Goal: Task Accomplishment & Management: Manage account settings

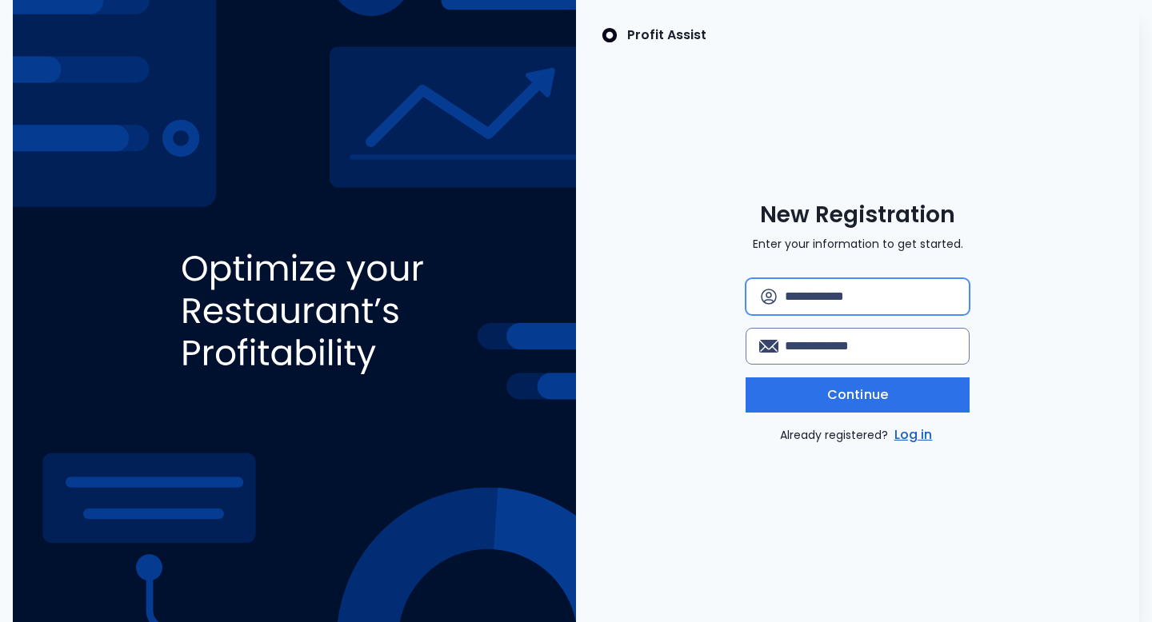
click at [811, 305] on input "text" at bounding box center [870, 296] width 171 height 35
type input "*********"
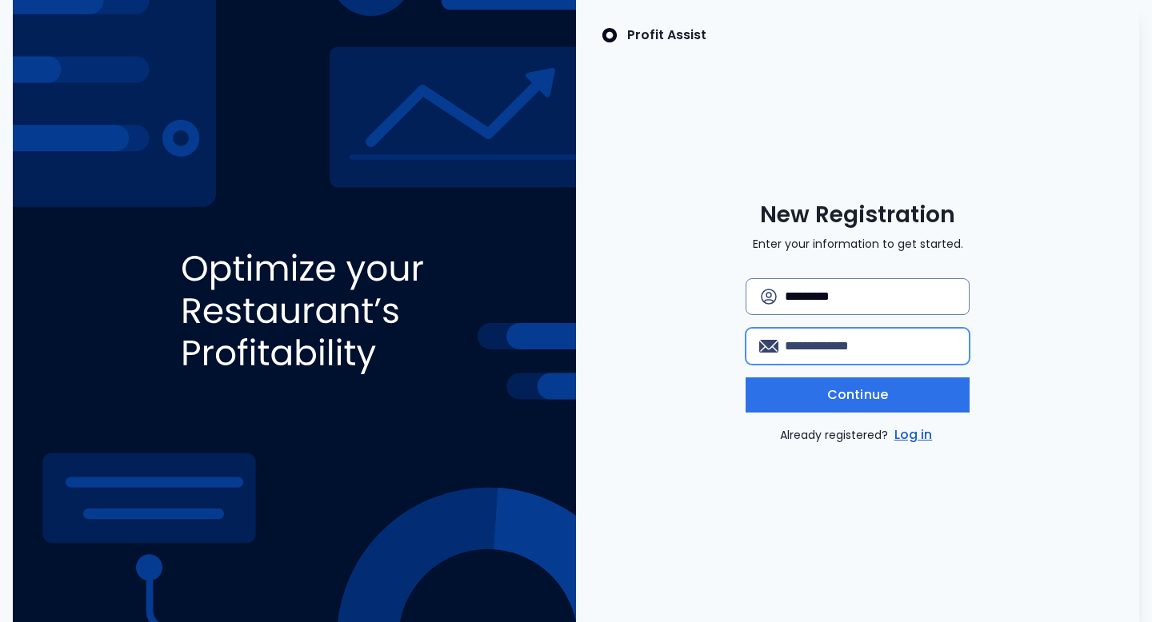
click at [836, 349] on input "email" at bounding box center [870, 346] width 171 height 35
type input "**********"
click at [874, 413] on div "**********" at bounding box center [857, 361] width 224 height 166
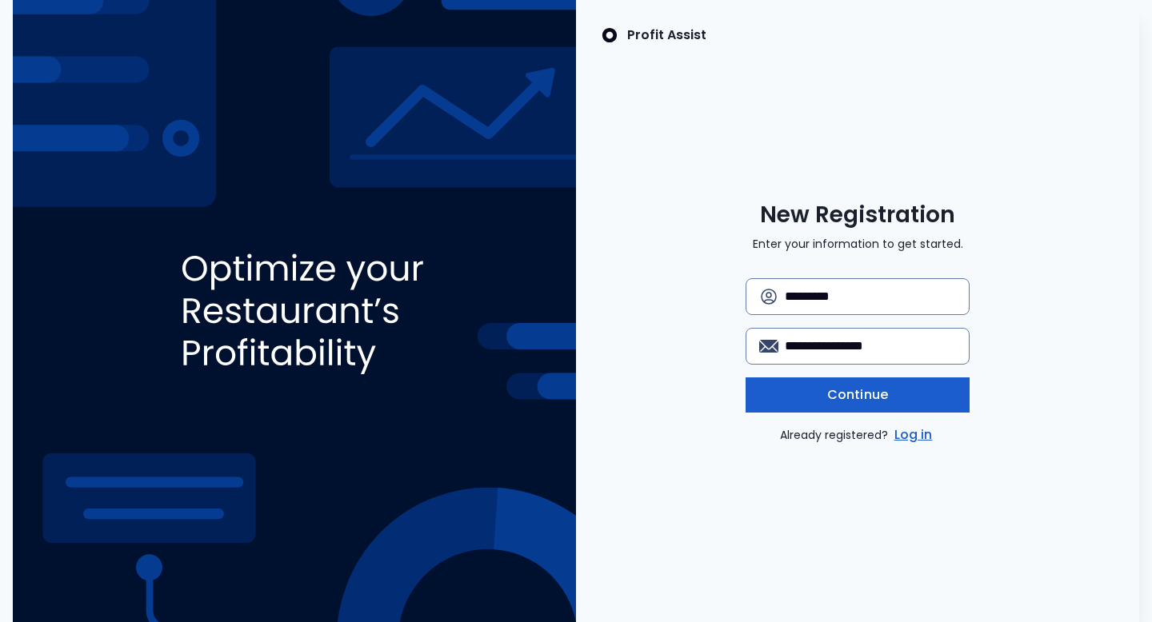
click at [873, 403] on span "Continue" at bounding box center [857, 394] width 61 height 19
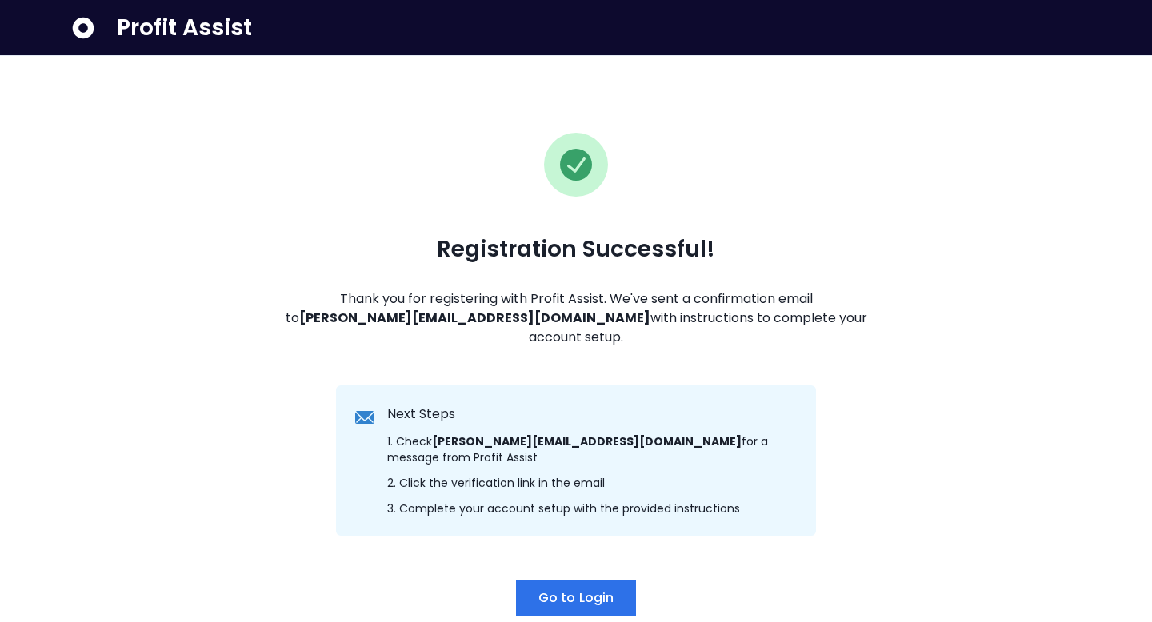
scroll to position [54, 0]
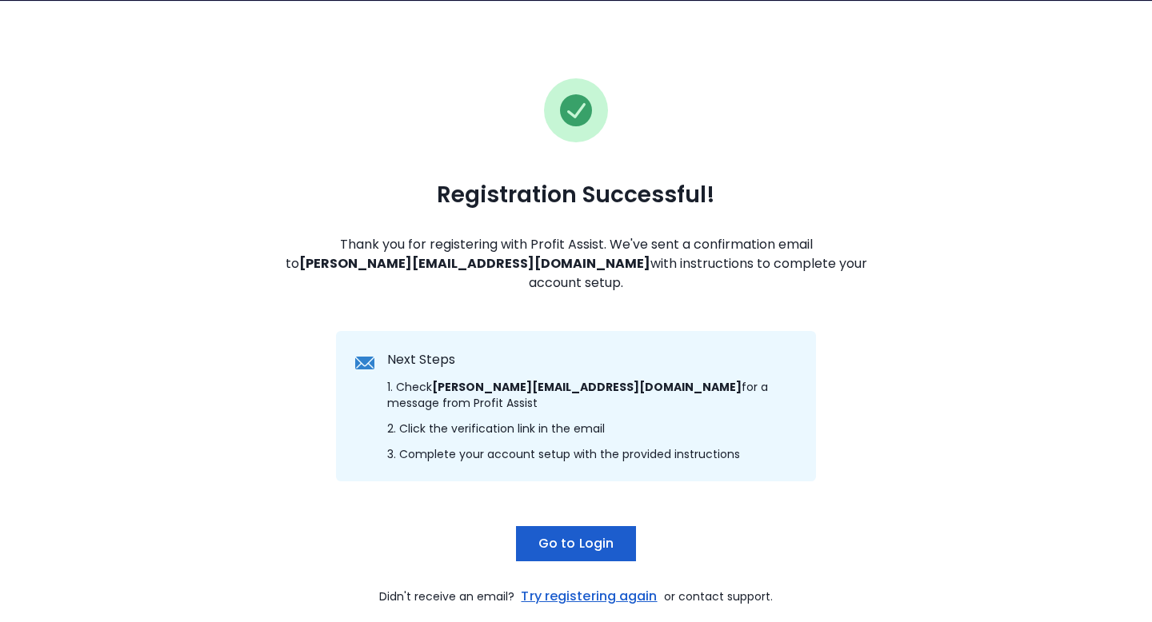
click at [587, 534] on span "Go to Login" at bounding box center [575, 543] width 75 height 19
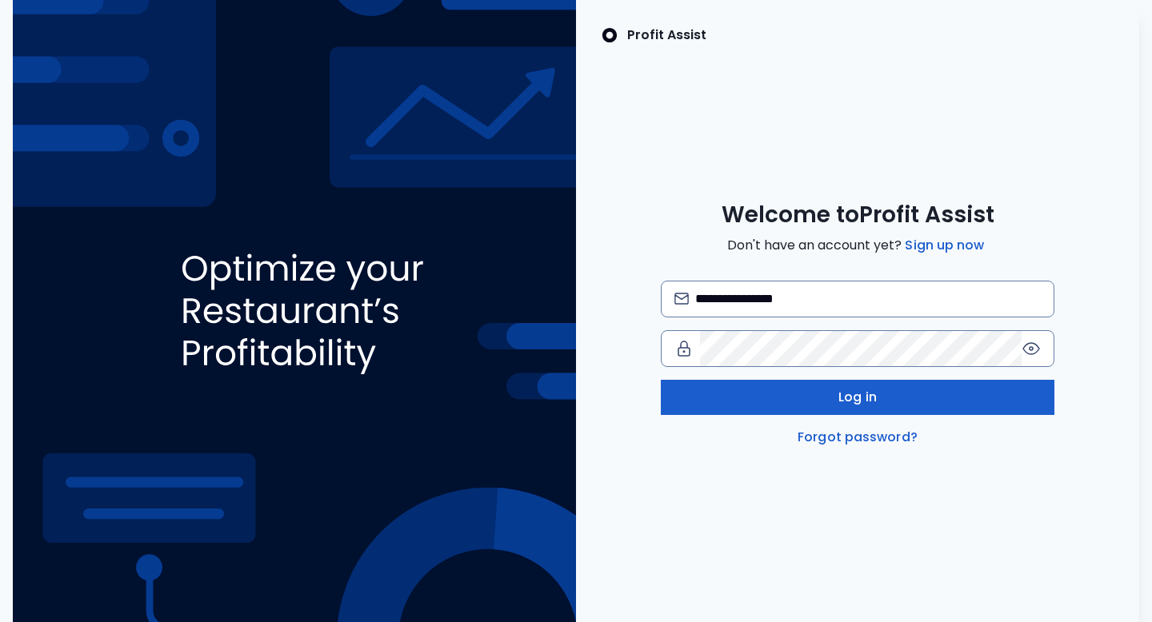
click at [824, 397] on button "Log in" at bounding box center [858, 397] width 394 height 35
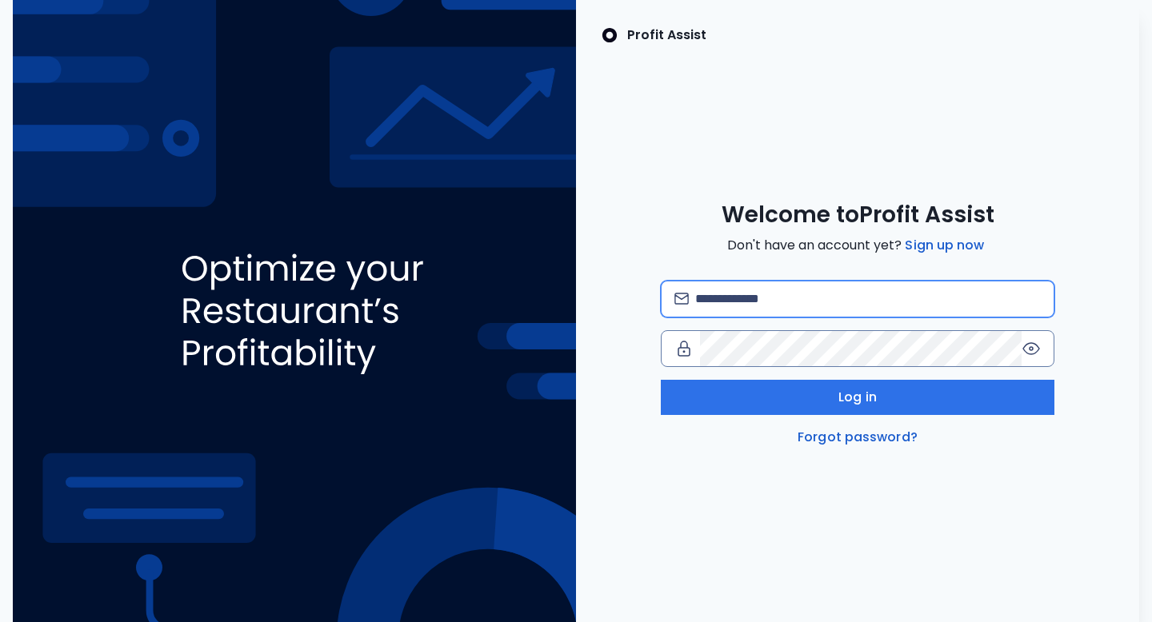
type input "**********"
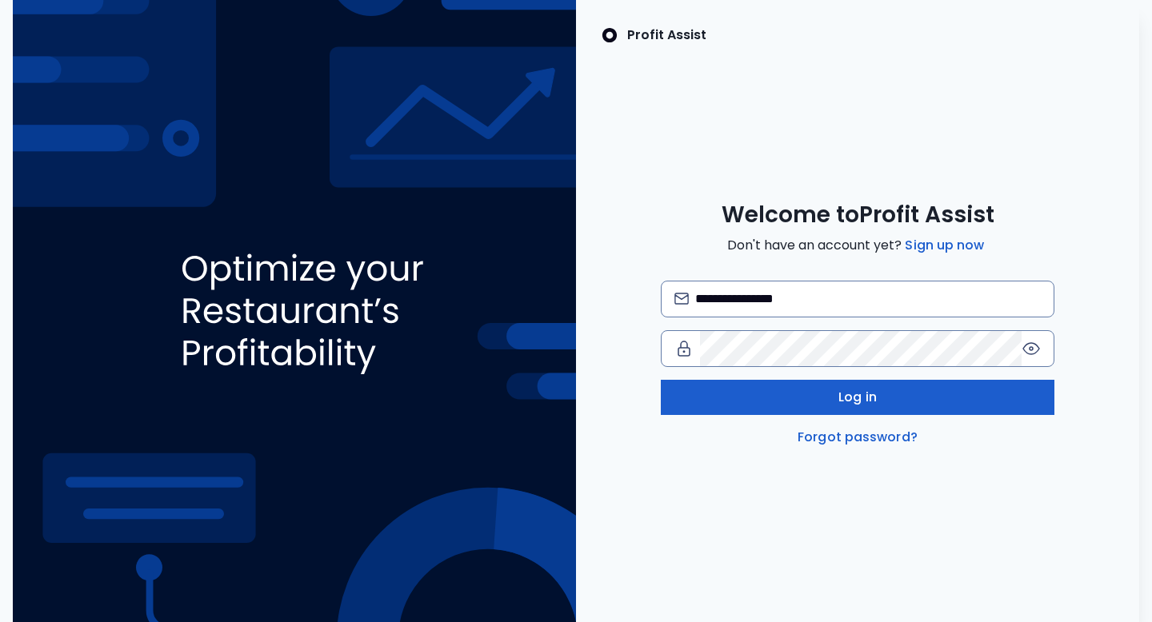
click at [809, 402] on button "Log in" at bounding box center [858, 397] width 394 height 35
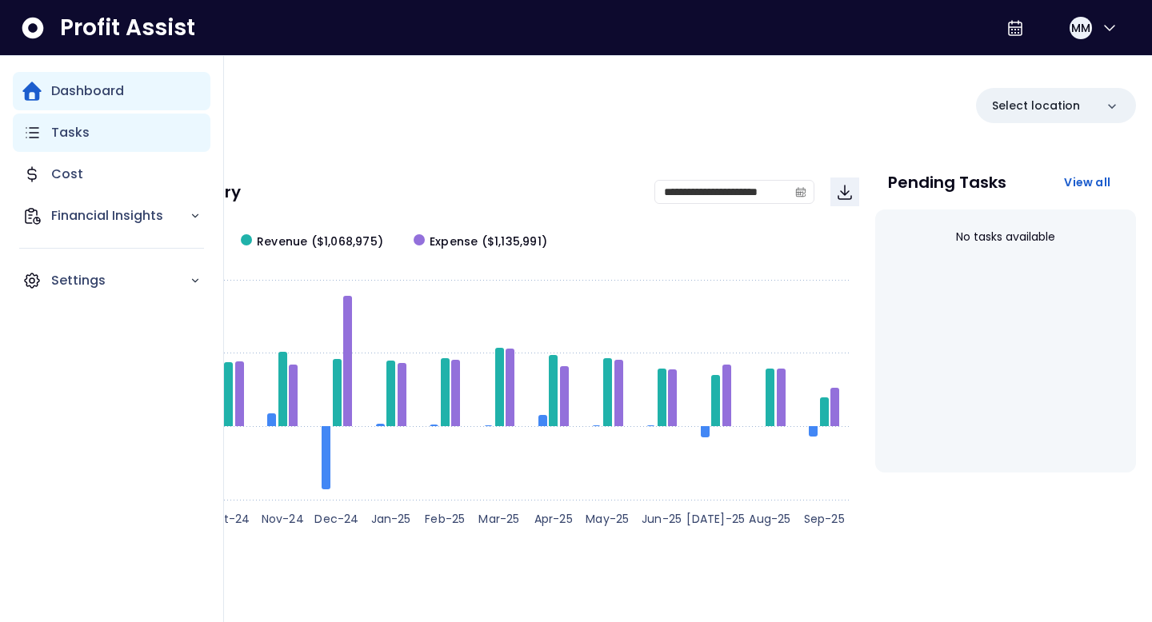
click at [87, 126] on div "Tasks" at bounding box center [112, 133] width 198 height 38
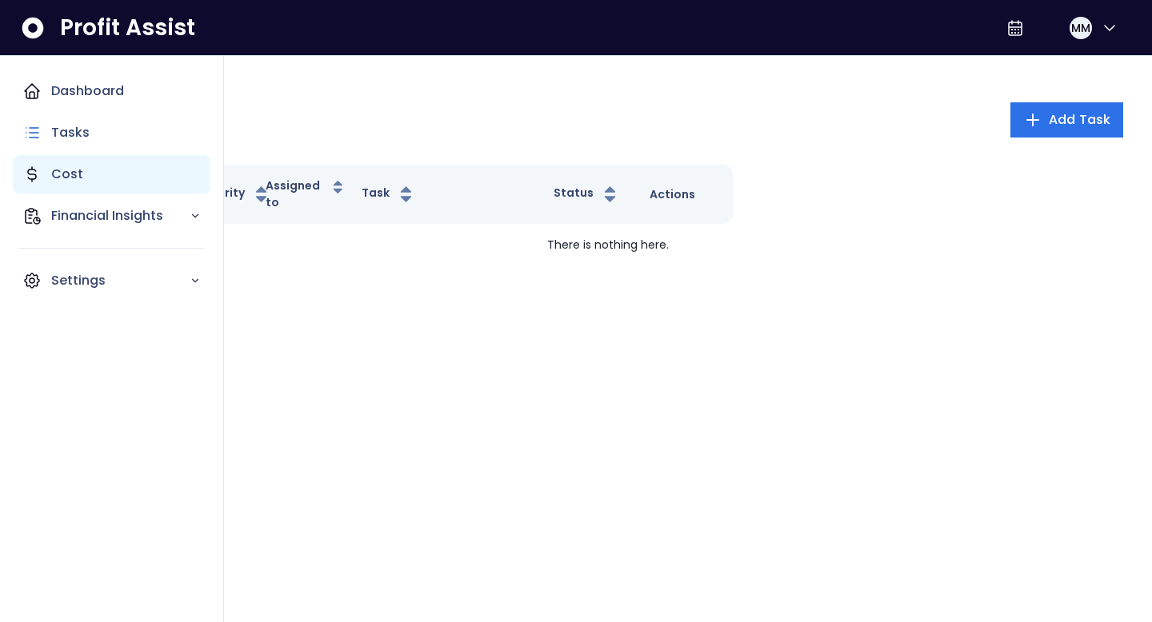
click at [58, 174] on p "Cost" at bounding box center [67, 174] width 32 height 19
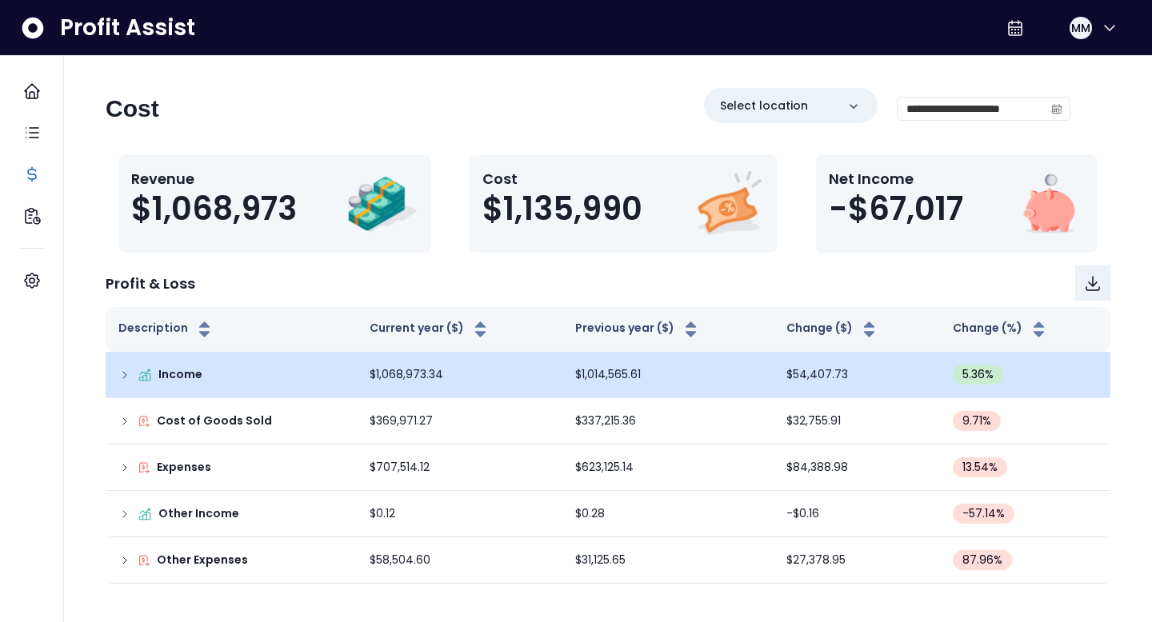
click at [182, 380] on p "Income" at bounding box center [180, 374] width 44 height 17
click at [124, 370] on icon at bounding box center [124, 375] width 13 height 13
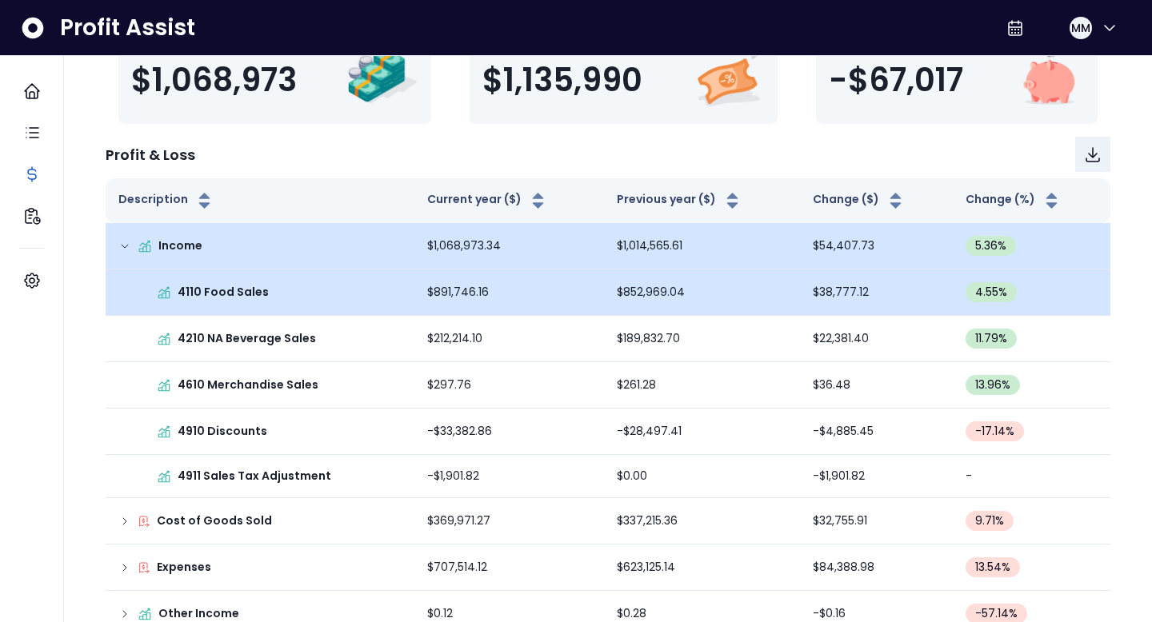
scroll to position [206, 0]
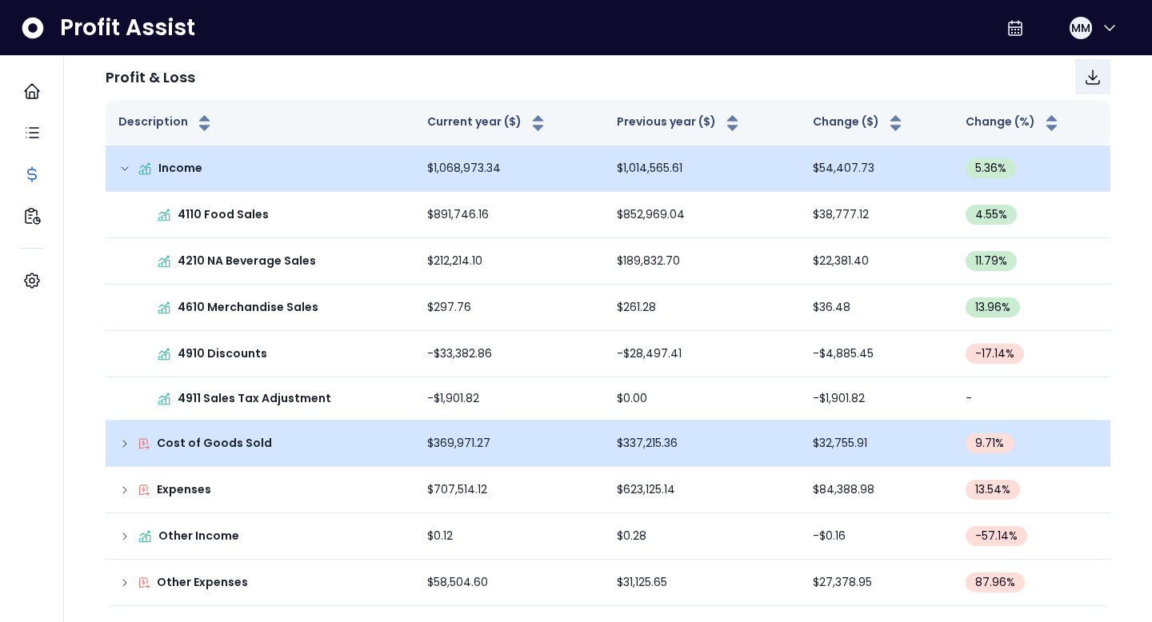
click at [128, 441] on icon at bounding box center [124, 443] width 13 height 13
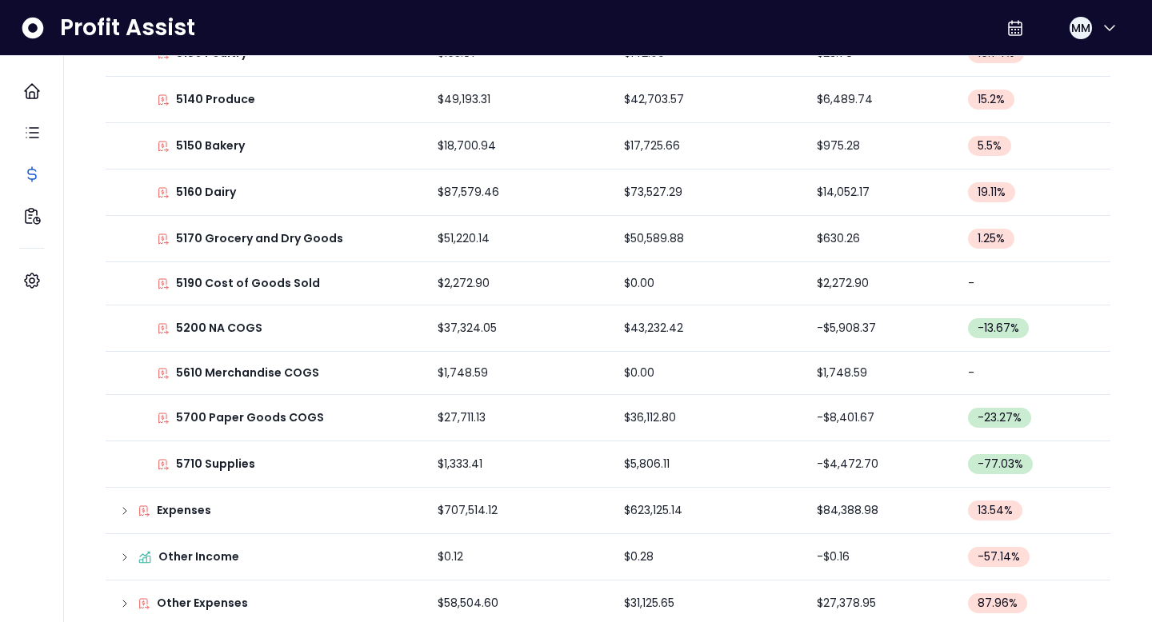
scroll to position [803, 0]
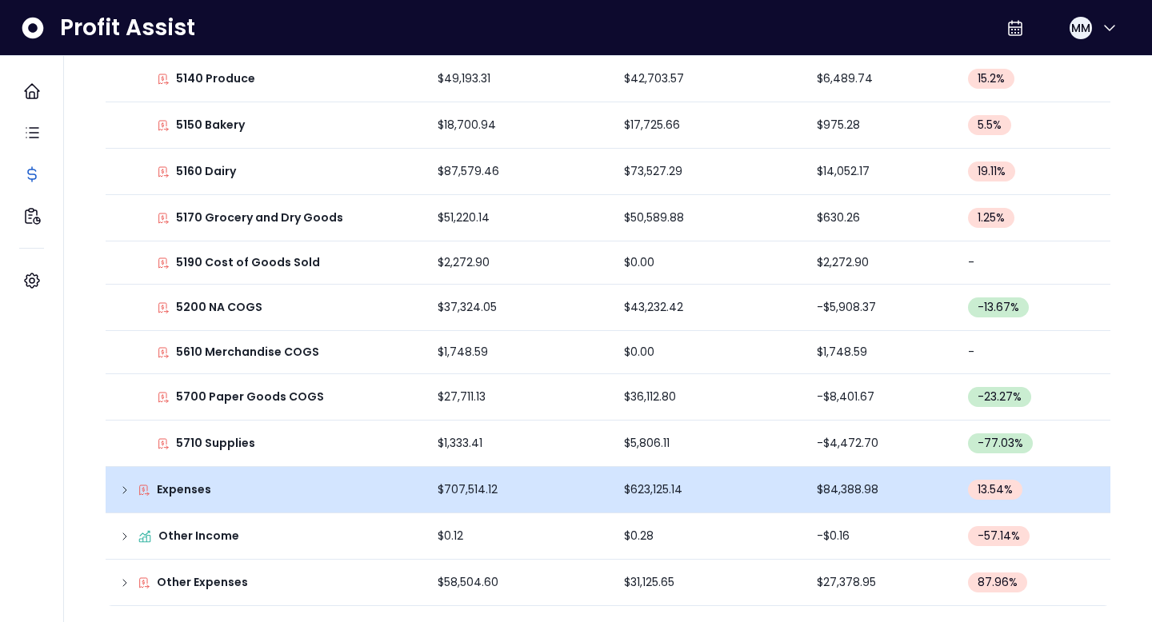
click at [124, 488] on icon at bounding box center [124, 490] width 13 height 13
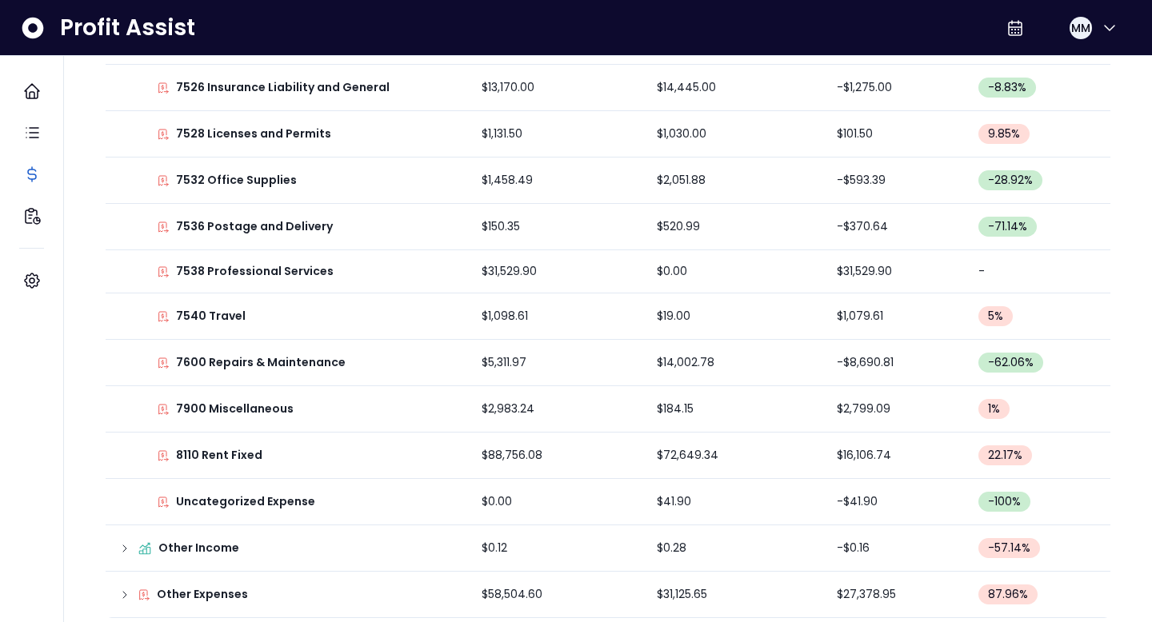
scroll to position [2278, 0]
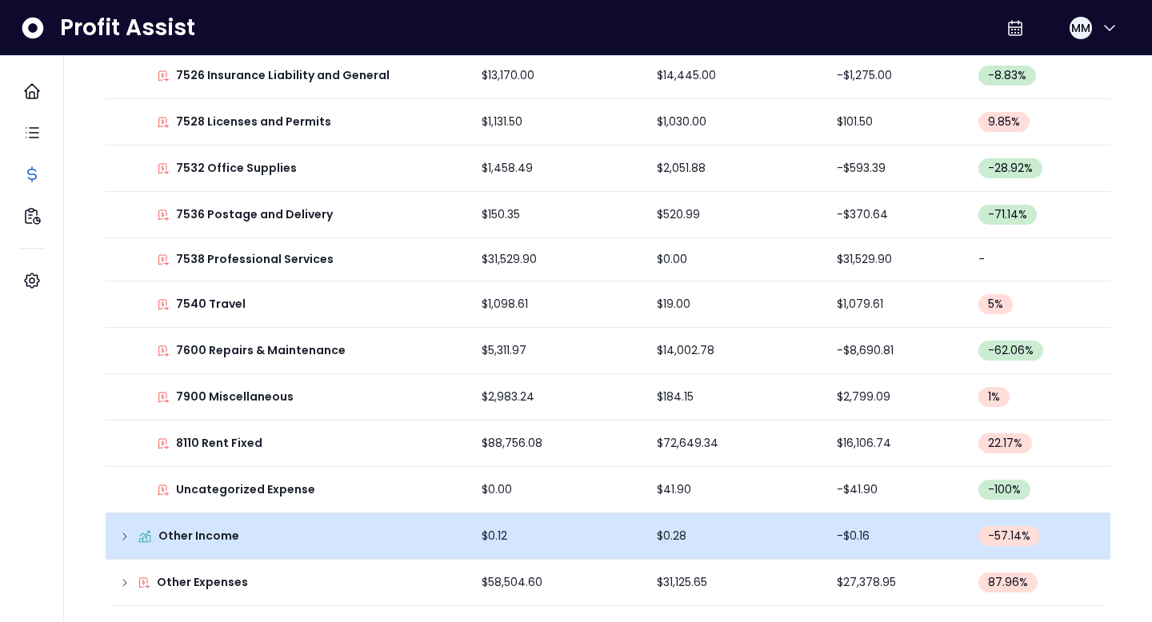
click at [126, 530] on icon at bounding box center [124, 536] width 13 height 13
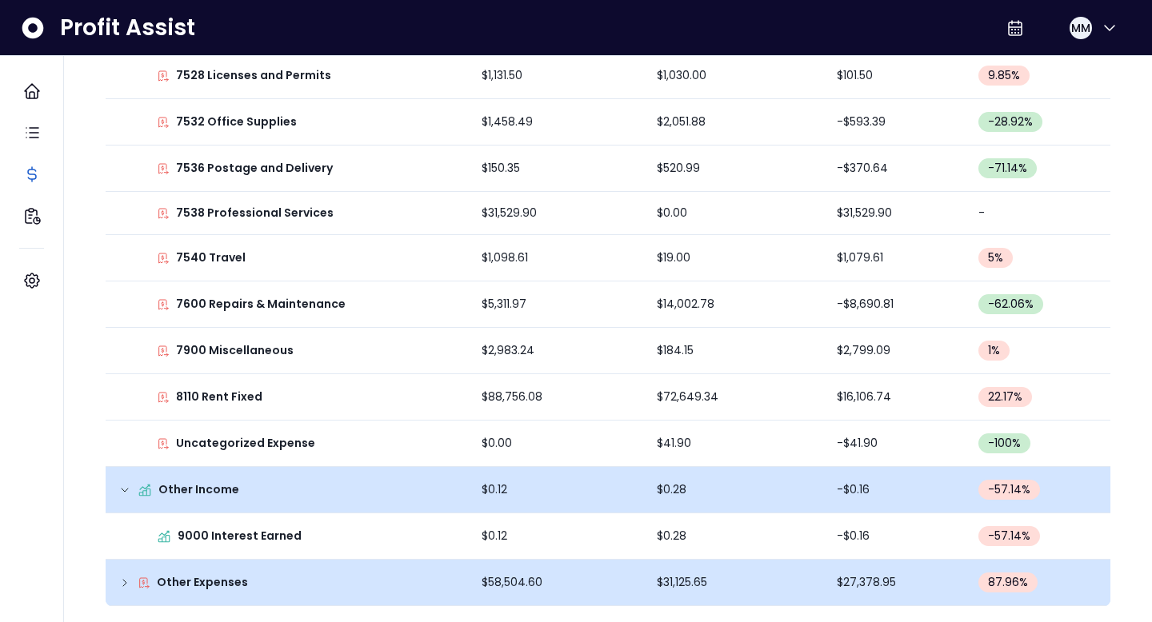
click at [125, 581] on icon at bounding box center [124, 583] width 13 height 13
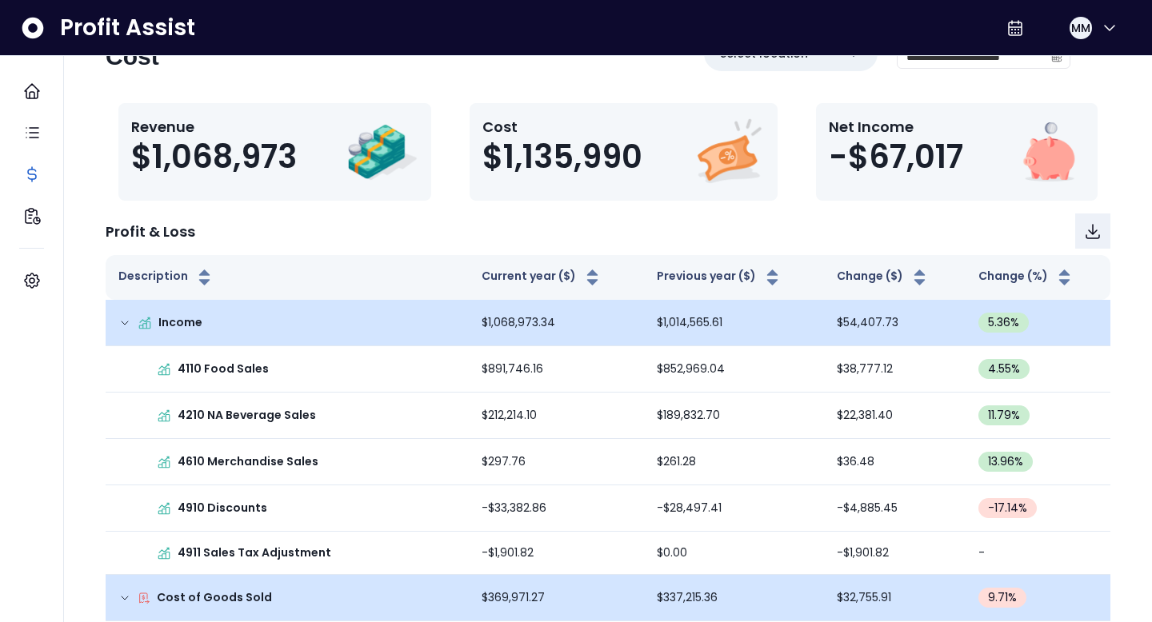
scroll to position [57, 0]
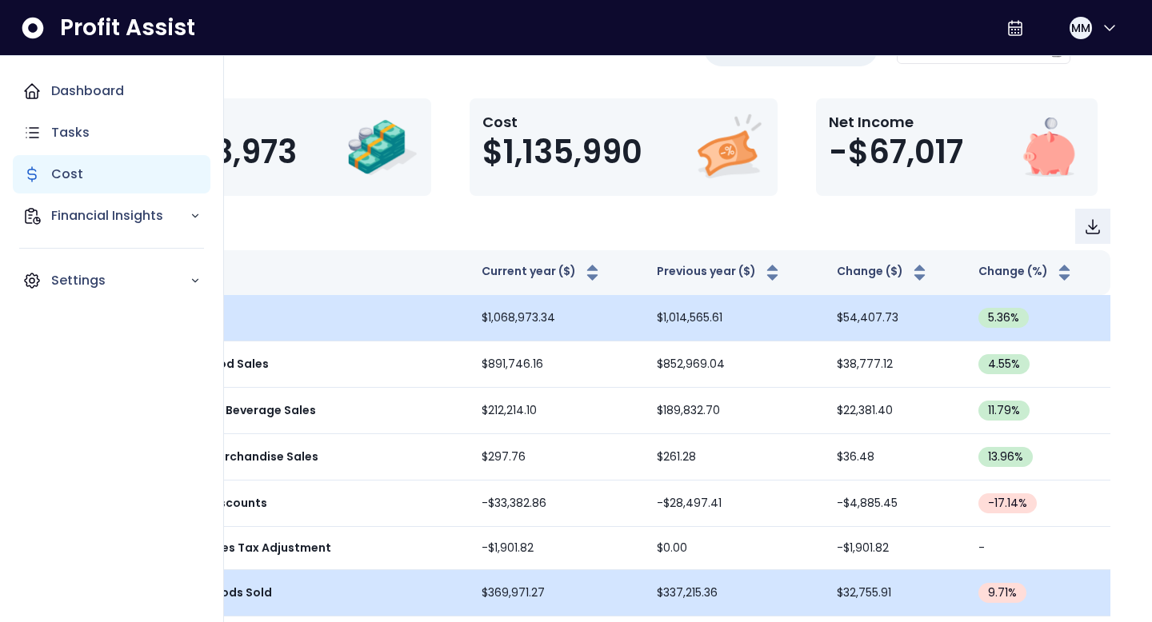
click at [65, 174] on p "Cost" at bounding box center [67, 174] width 32 height 19
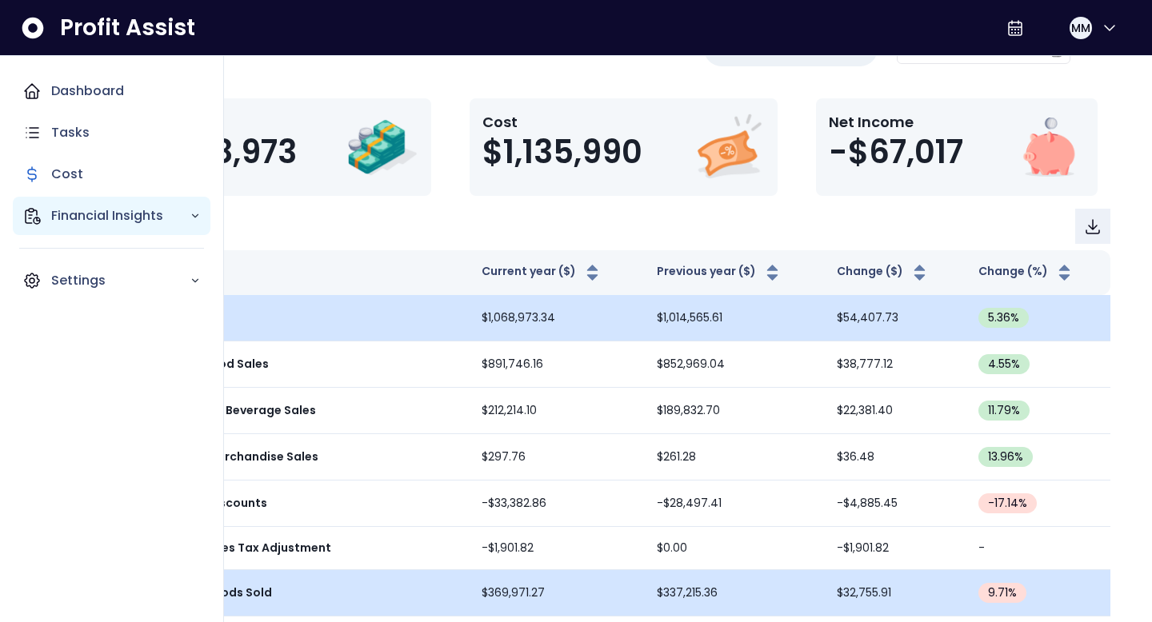
click at [90, 213] on p "Financial Insights" at bounding box center [120, 215] width 138 height 19
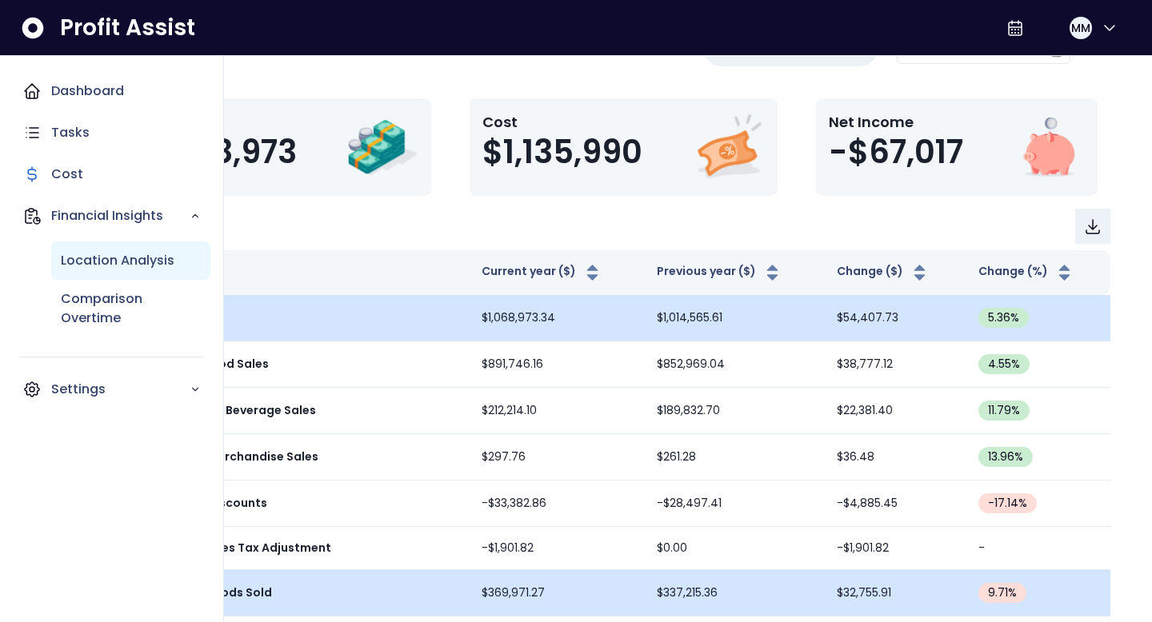
click at [102, 254] on p "Location Analysis" at bounding box center [118, 260] width 114 height 19
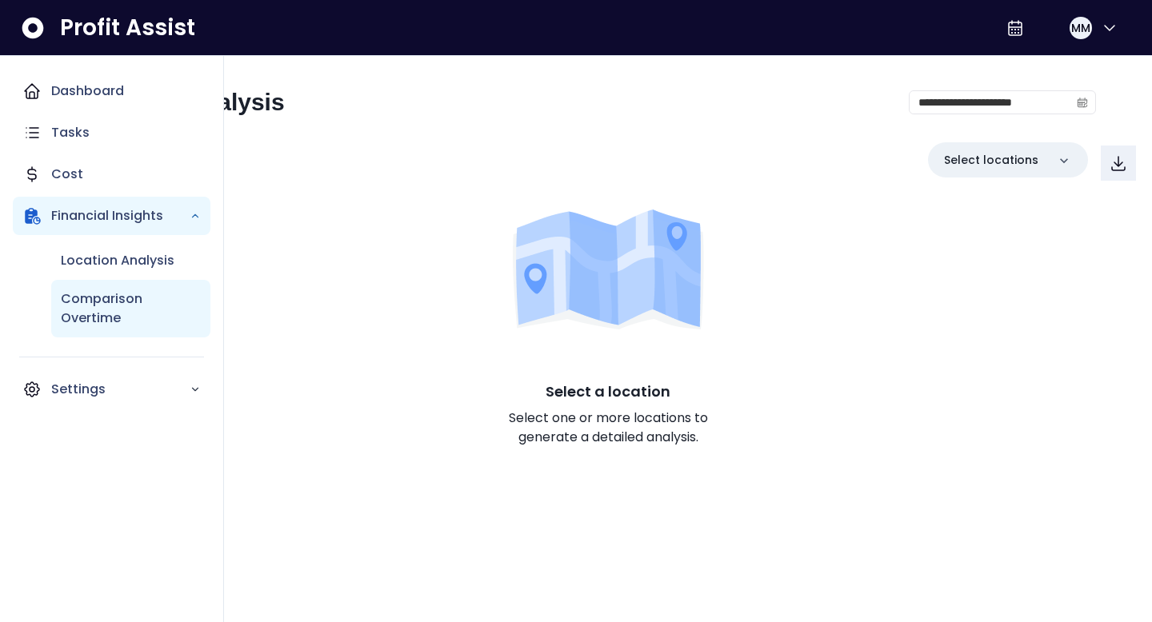
click at [109, 298] on p "Comparison Overtime" at bounding box center [131, 308] width 140 height 38
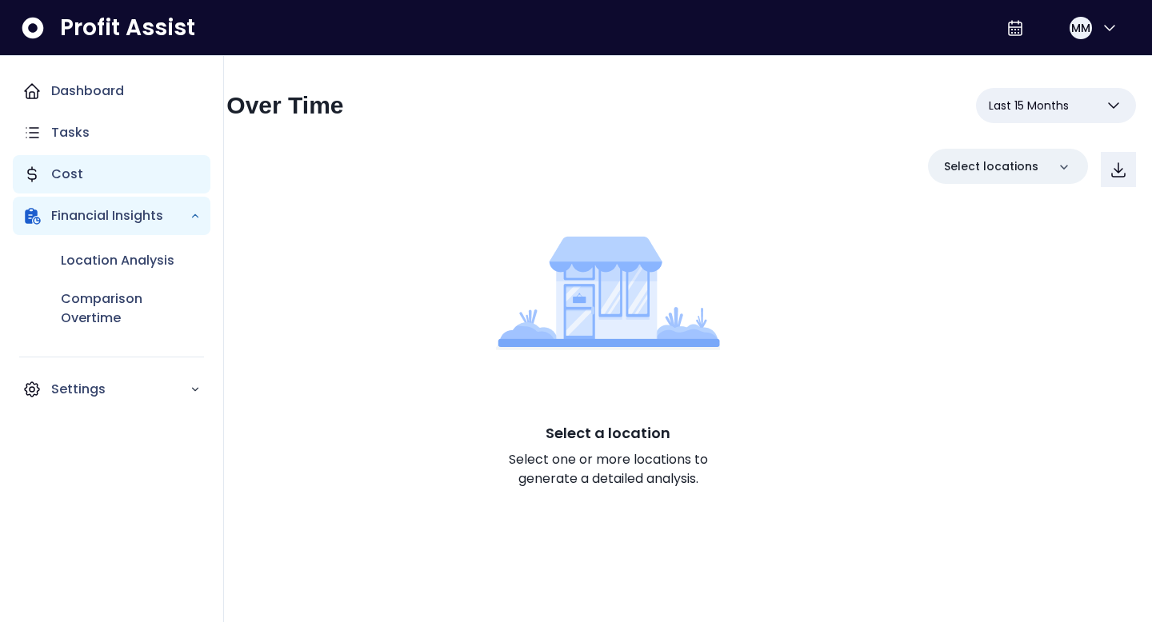
click at [71, 179] on p "Cost" at bounding box center [67, 174] width 32 height 19
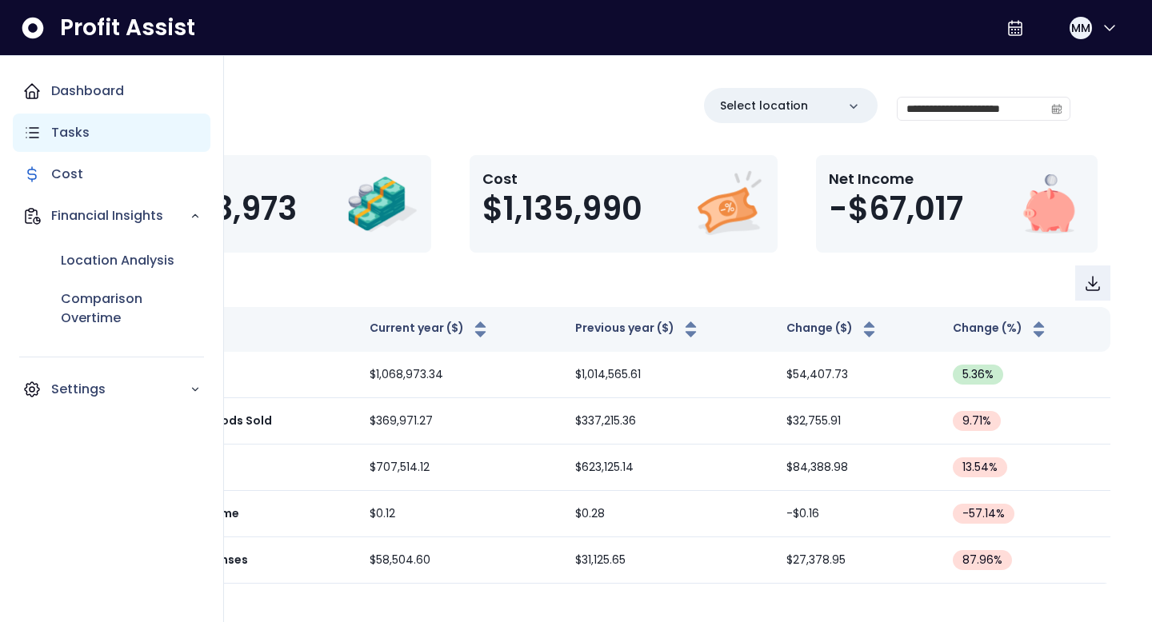
click at [70, 133] on p "Tasks" at bounding box center [70, 132] width 38 height 19
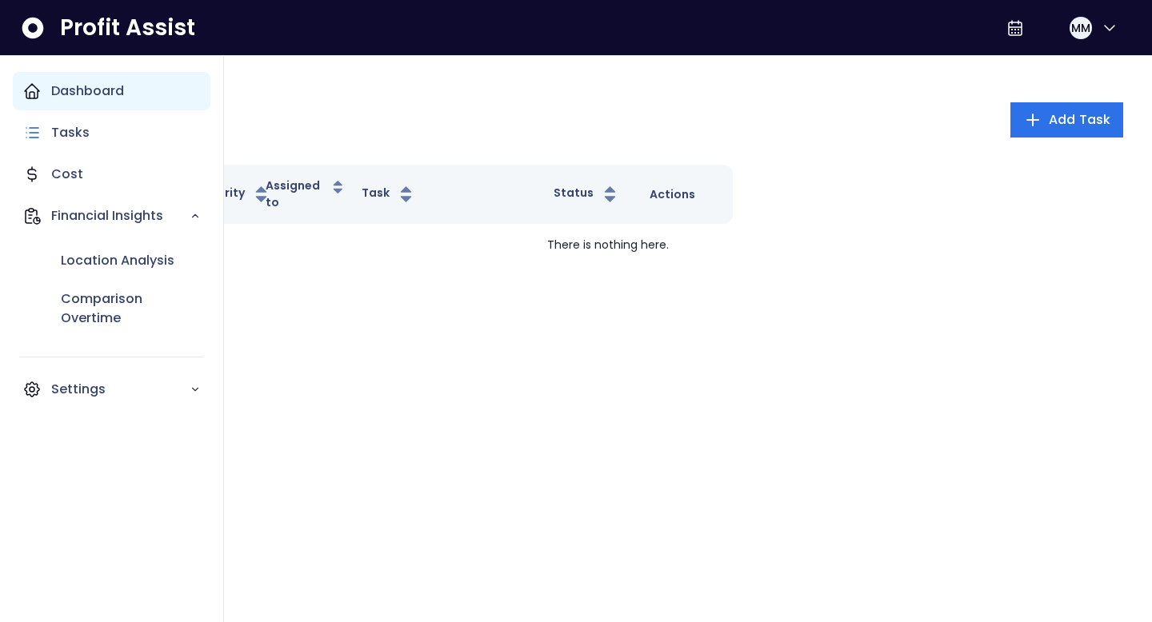
click at [74, 98] on p "Dashboard" at bounding box center [87, 91] width 73 height 19
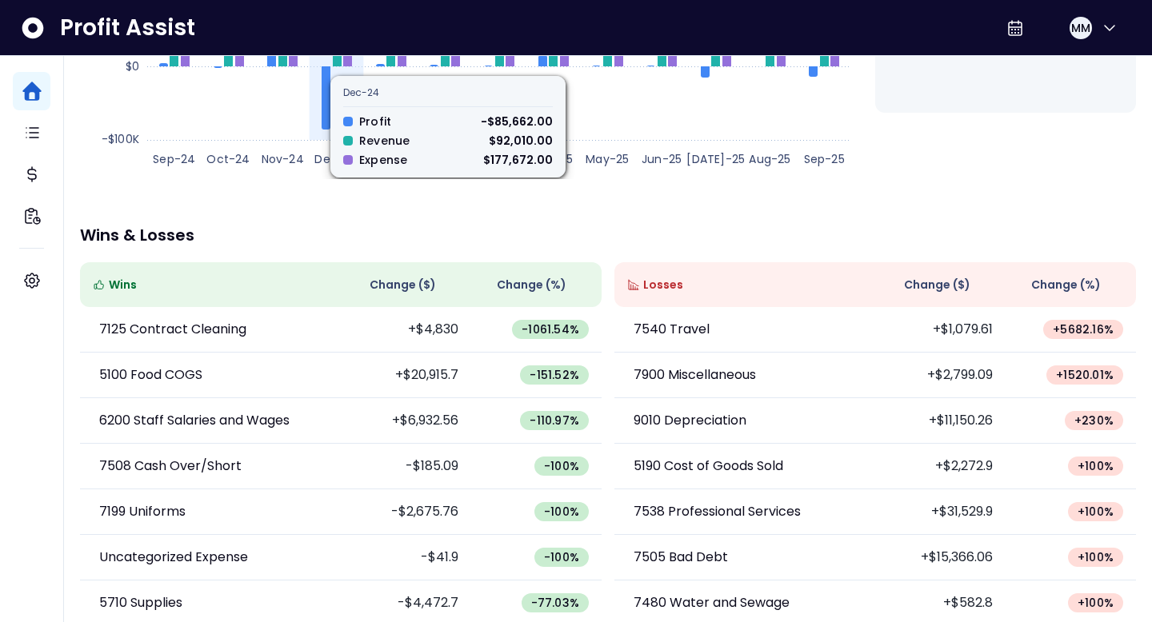
scroll to position [381, 0]
